Goal: Find specific page/section: Find specific page/section

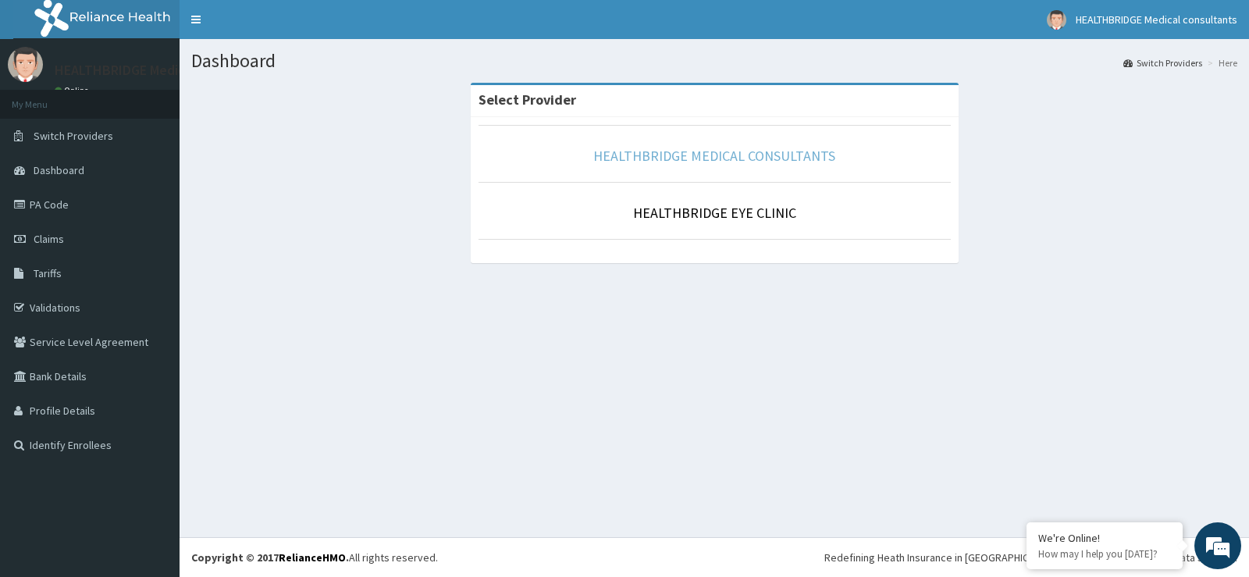
click at [693, 160] on link "HEALTHBRIDGE MEDICAL CONSULTANTS" at bounding box center [714, 156] width 242 height 18
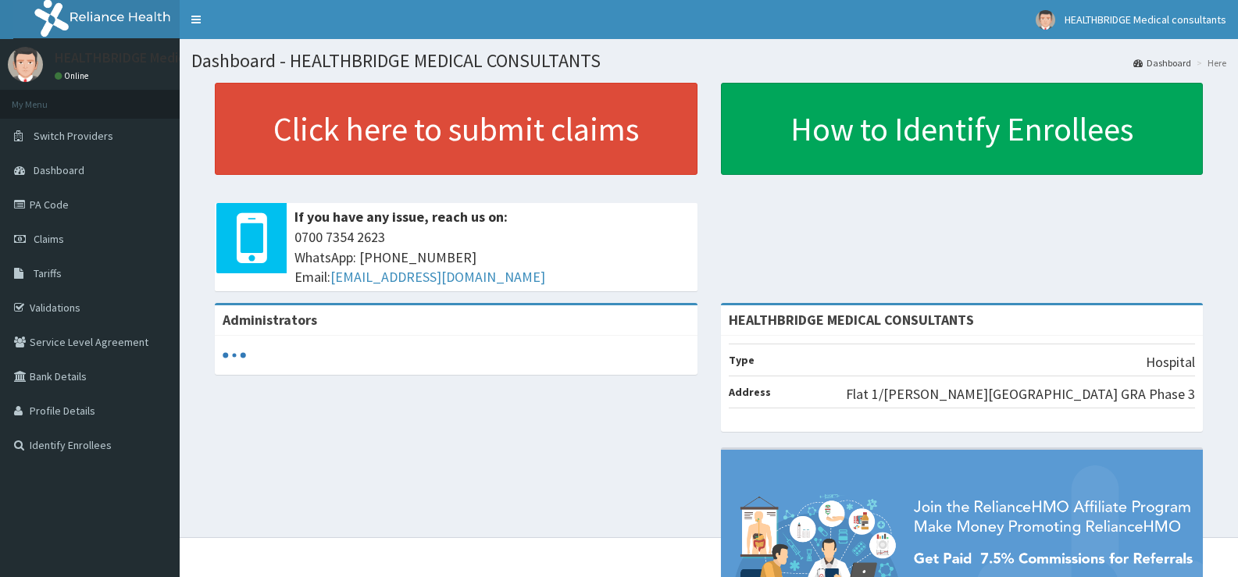
click at [74, 271] on link "Tariffs" at bounding box center [90, 273] width 180 height 34
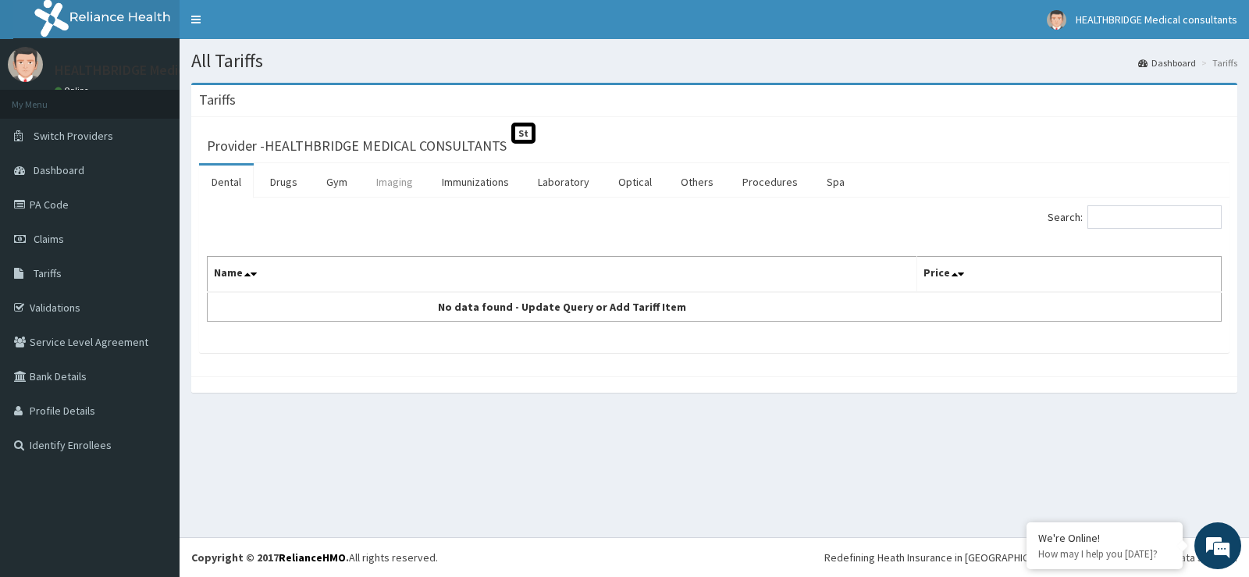
click at [378, 189] on link "Imaging" at bounding box center [395, 182] width 62 height 33
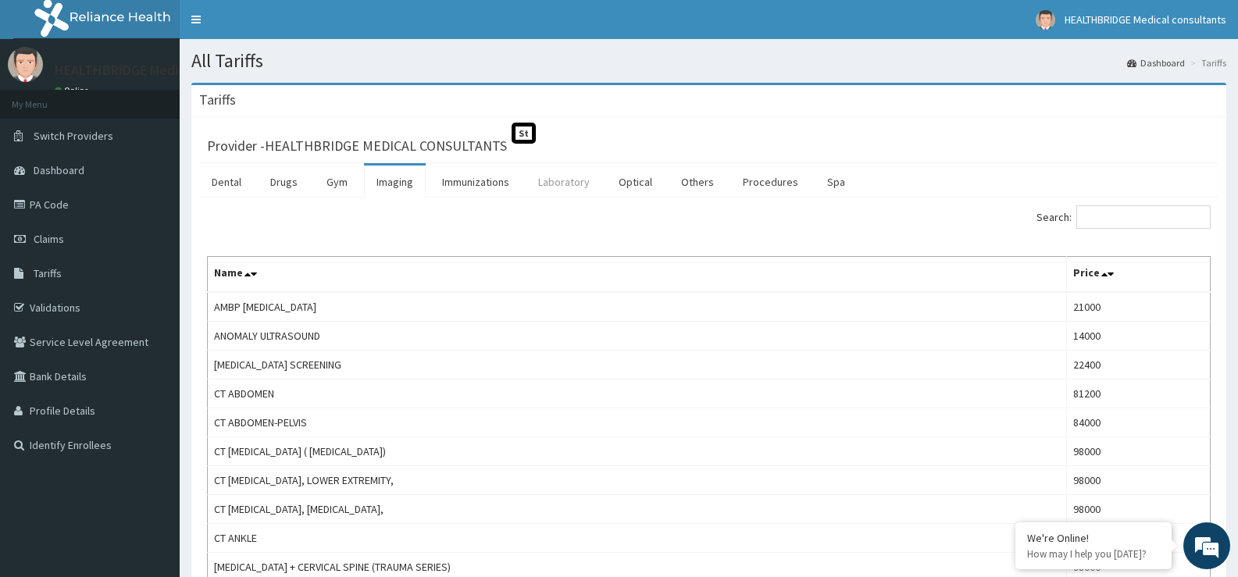
click at [552, 192] on link "Laboratory" at bounding box center [563, 182] width 77 height 33
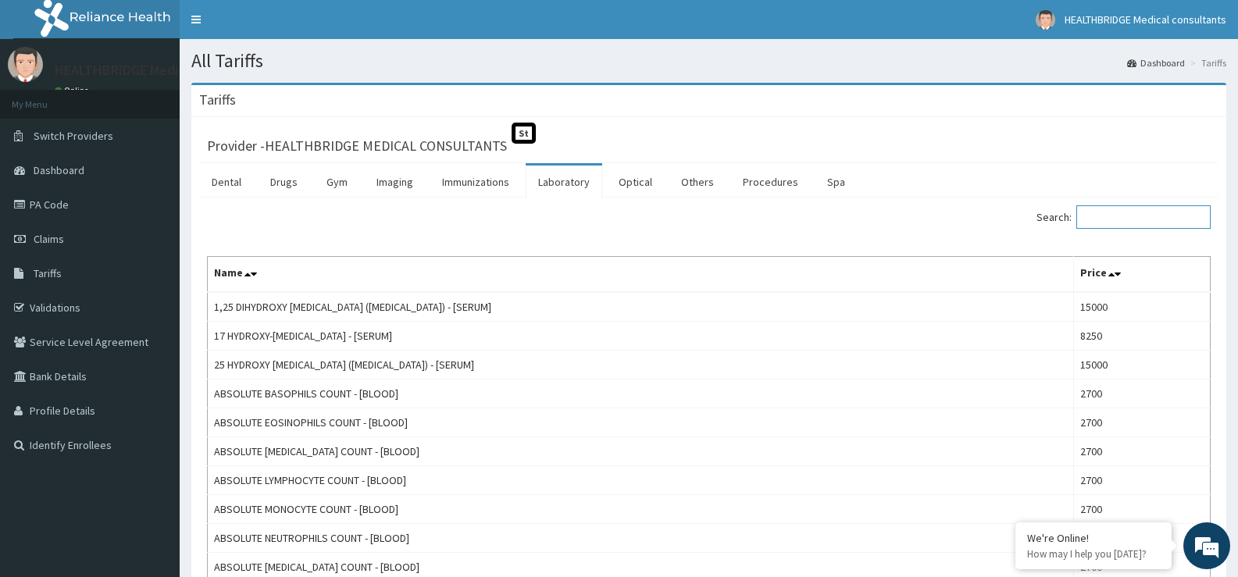
click at [1156, 213] on input "Search:" at bounding box center [1143, 216] width 134 height 23
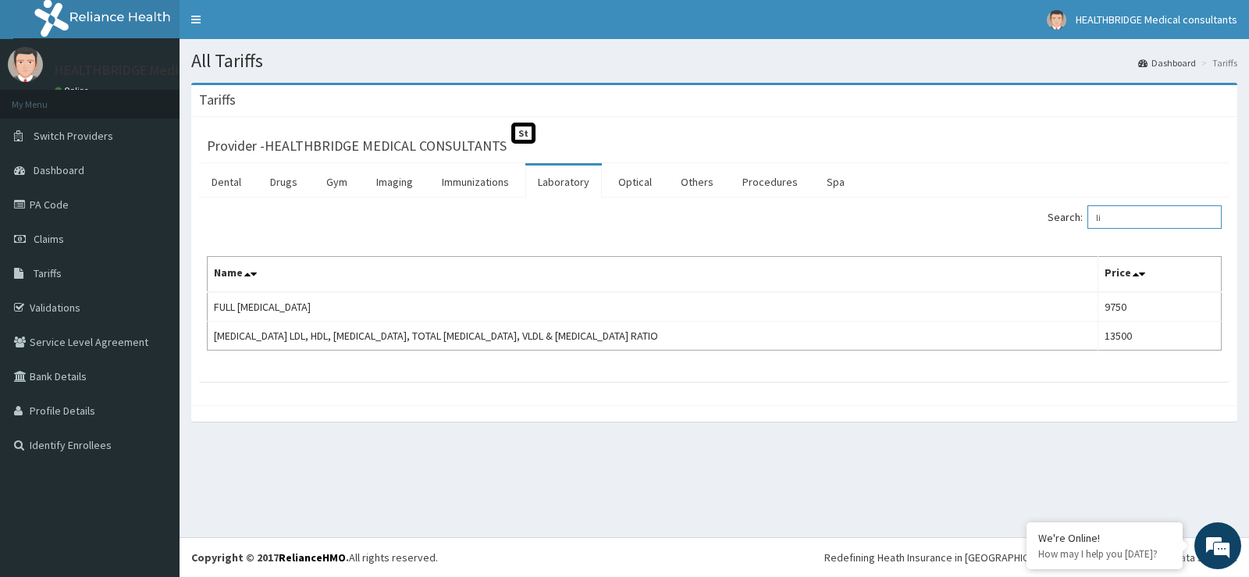
type input "l"
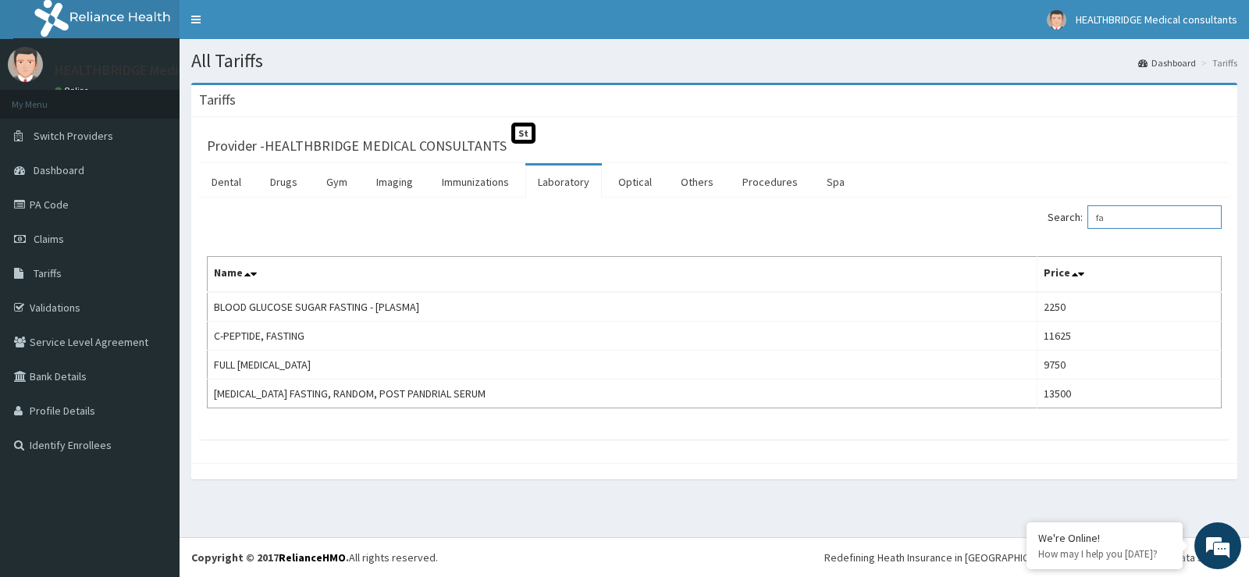
type input "f"
type input "sugar"
